Goal: Information Seeking & Learning: Learn about a topic

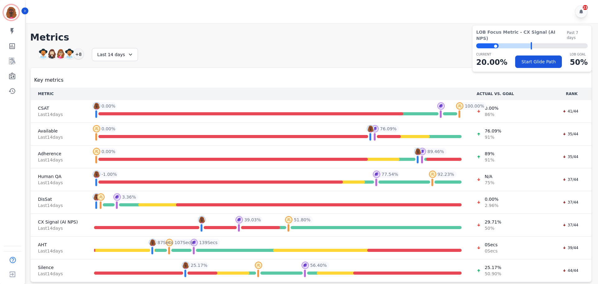
click at [10, 54] on div "My skills My Metrics Interaction Mining Wall Board Coaching History" at bounding box center [12, 61] width 25 height 72
click at [10, 60] on icon "Sidebar" at bounding box center [11, 60] width 7 height 7
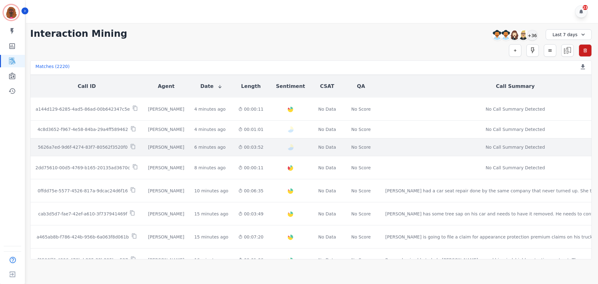
click at [149, 145] on div "[PERSON_NAME]" at bounding box center [166, 147] width 36 height 6
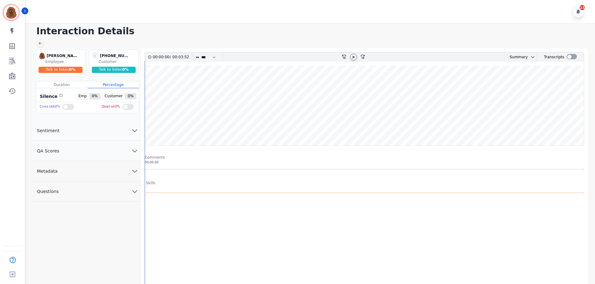
click at [352, 57] on icon at bounding box center [353, 56] width 5 height 5
click at [205, 124] on wave at bounding box center [364, 105] width 439 height 80
click at [200, 87] on wave at bounding box center [364, 105] width 439 height 80
click at [354, 58] on icon at bounding box center [353, 56] width 2 height 3
